Goal: Task Accomplishment & Management: Manage account settings

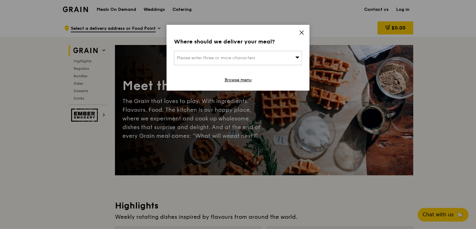
click at [303, 35] on icon at bounding box center [302, 33] width 6 height 6
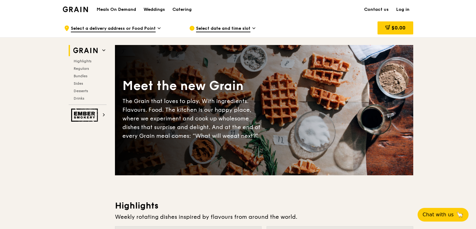
click at [400, 8] on link "Log in" at bounding box center [403, 9] width 21 height 19
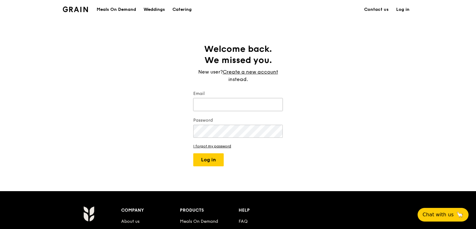
click at [235, 103] on input "Email" at bounding box center [238, 104] width 90 height 13
type input "[PERSON_NAME][EMAIL_ADDRESS][DOMAIN_NAME]"
click at [217, 164] on button "Log in" at bounding box center [208, 160] width 30 height 13
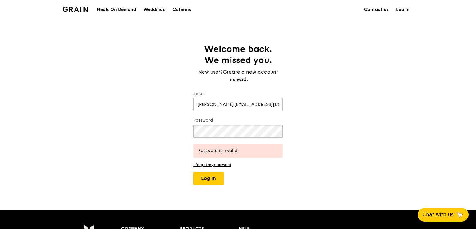
click at [147, 133] on div "Welcome back. We missed you. New user? Create a new account instead. Email [PER…" at bounding box center [238, 115] width 476 height 142
click at [202, 177] on button "Log in" at bounding box center [208, 178] width 30 height 13
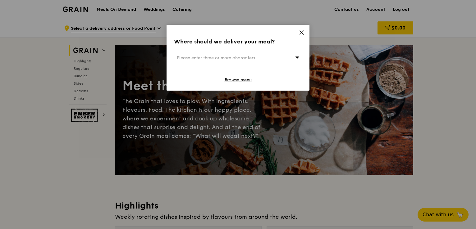
click at [296, 60] on icon at bounding box center [297, 57] width 4 height 5
click at [287, 37] on div "Where should we deliver your meal? Please enter three or more characters Please…" at bounding box center [238, 58] width 143 height 66
click at [303, 31] on icon at bounding box center [302, 33] width 4 height 4
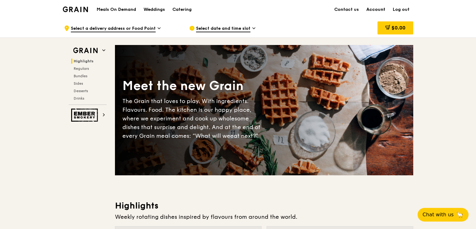
click at [371, 10] on link "Account" at bounding box center [376, 9] width 26 height 19
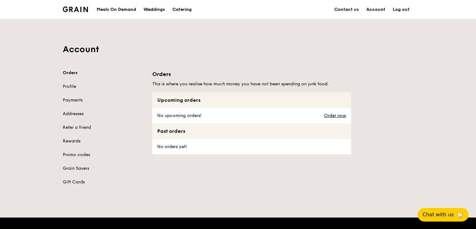
click at [108, 10] on div "Meals On Demand" at bounding box center [116, 9] width 39 height 19
